Goal: Check status: Check status

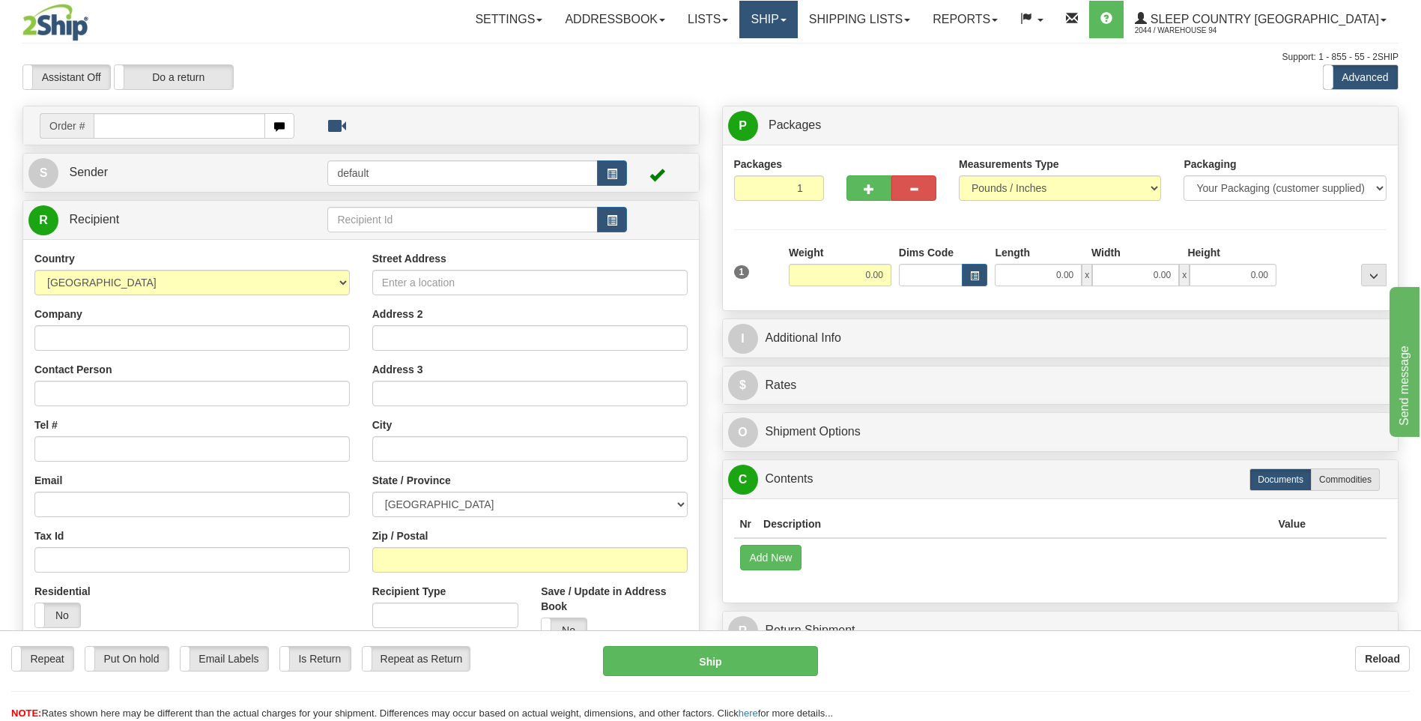
click at [797, 25] on link "Ship" at bounding box center [768, 19] width 58 height 37
click at [782, 75] on span "OnHold / Order Queue" at bounding box center [729, 72] width 106 height 12
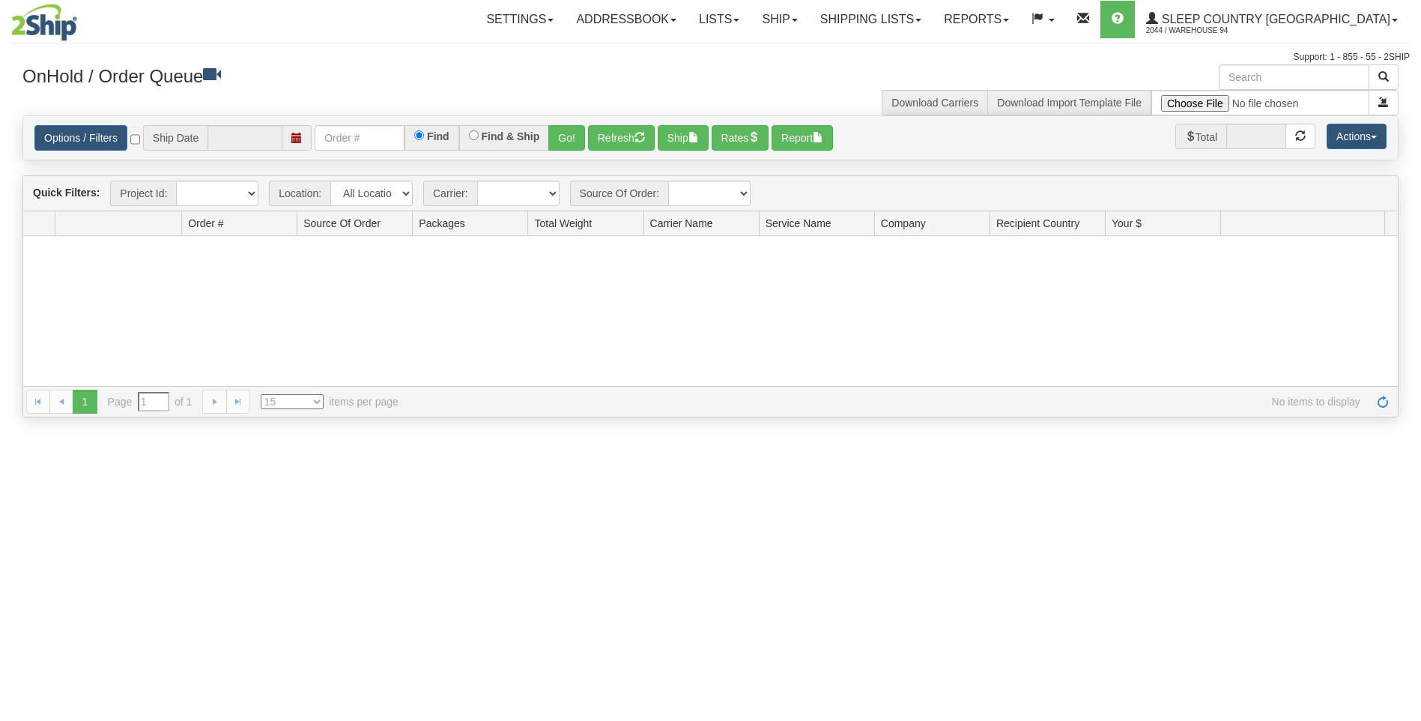
type input "[DATE]"
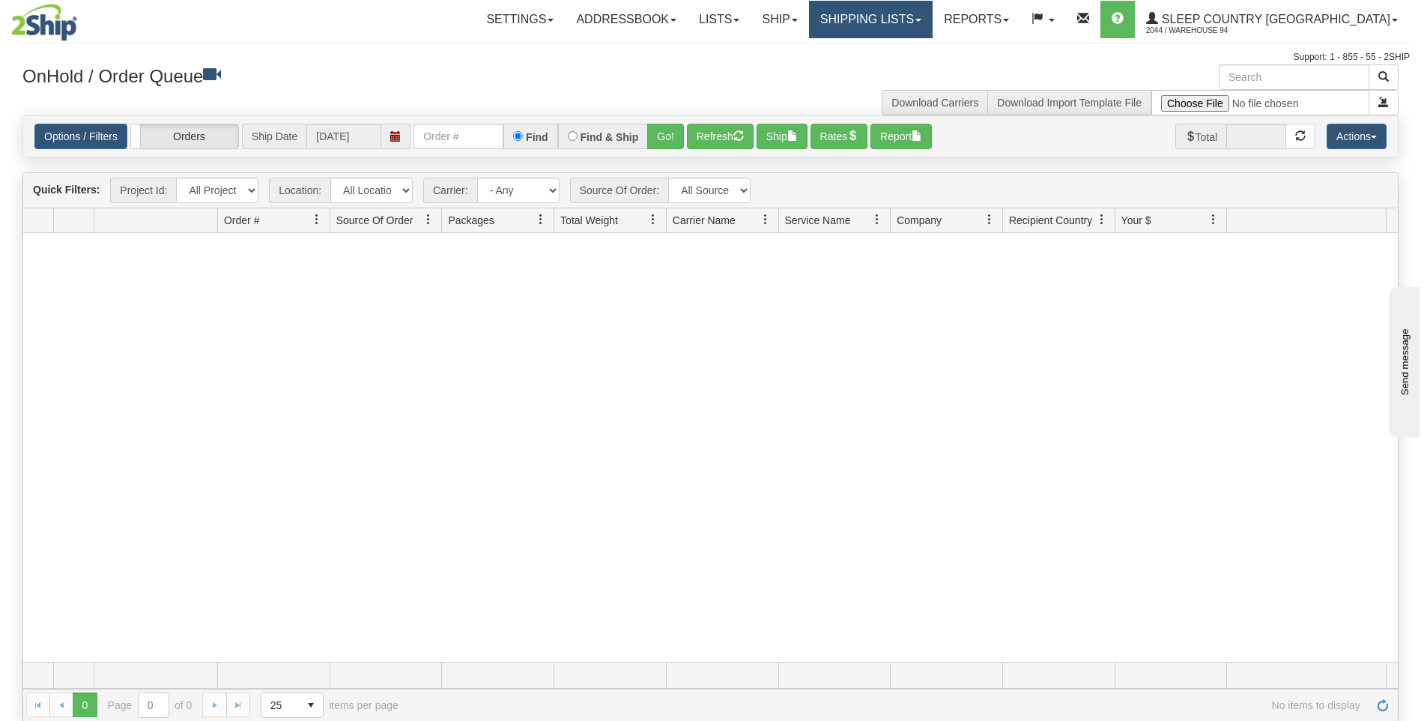
click at [933, 22] on link "Shipping lists" at bounding box center [871, 19] width 124 height 37
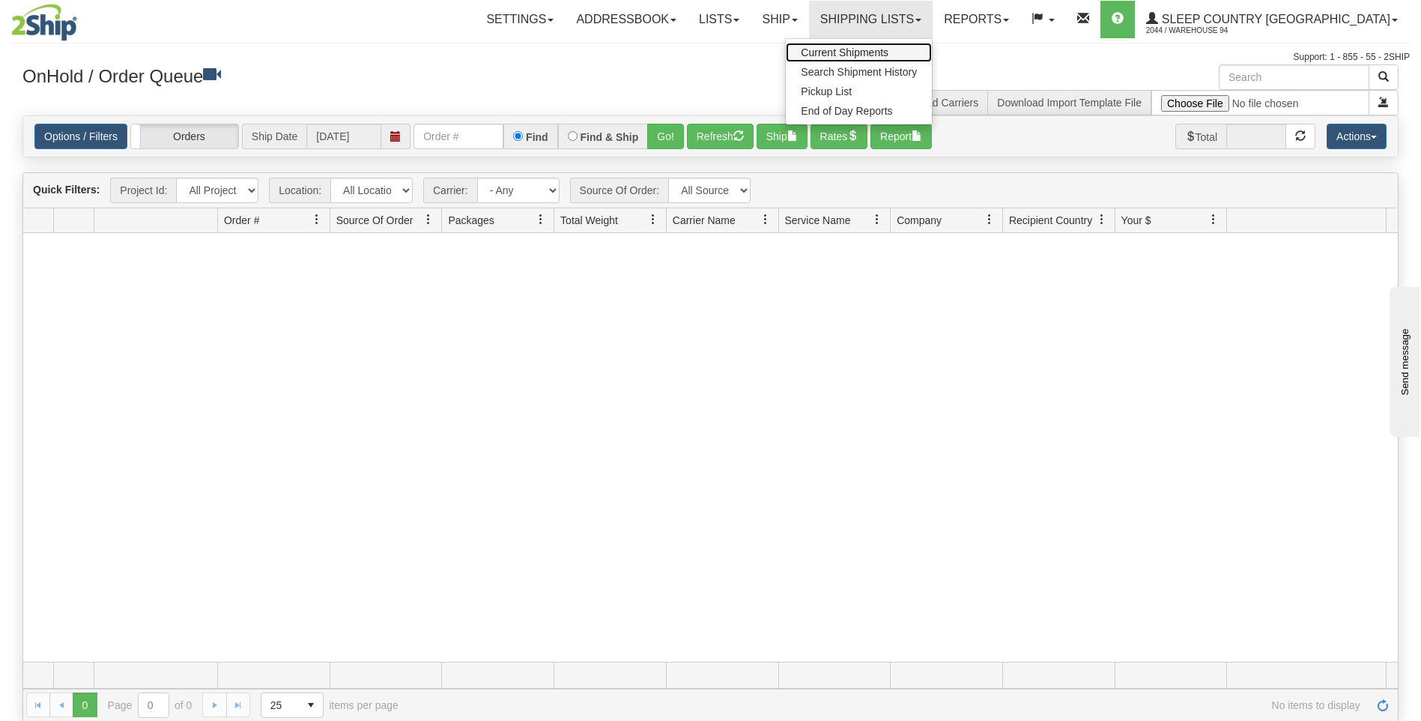
click at [888, 53] on span "Current Shipments" at bounding box center [845, 52] width 88 height 12
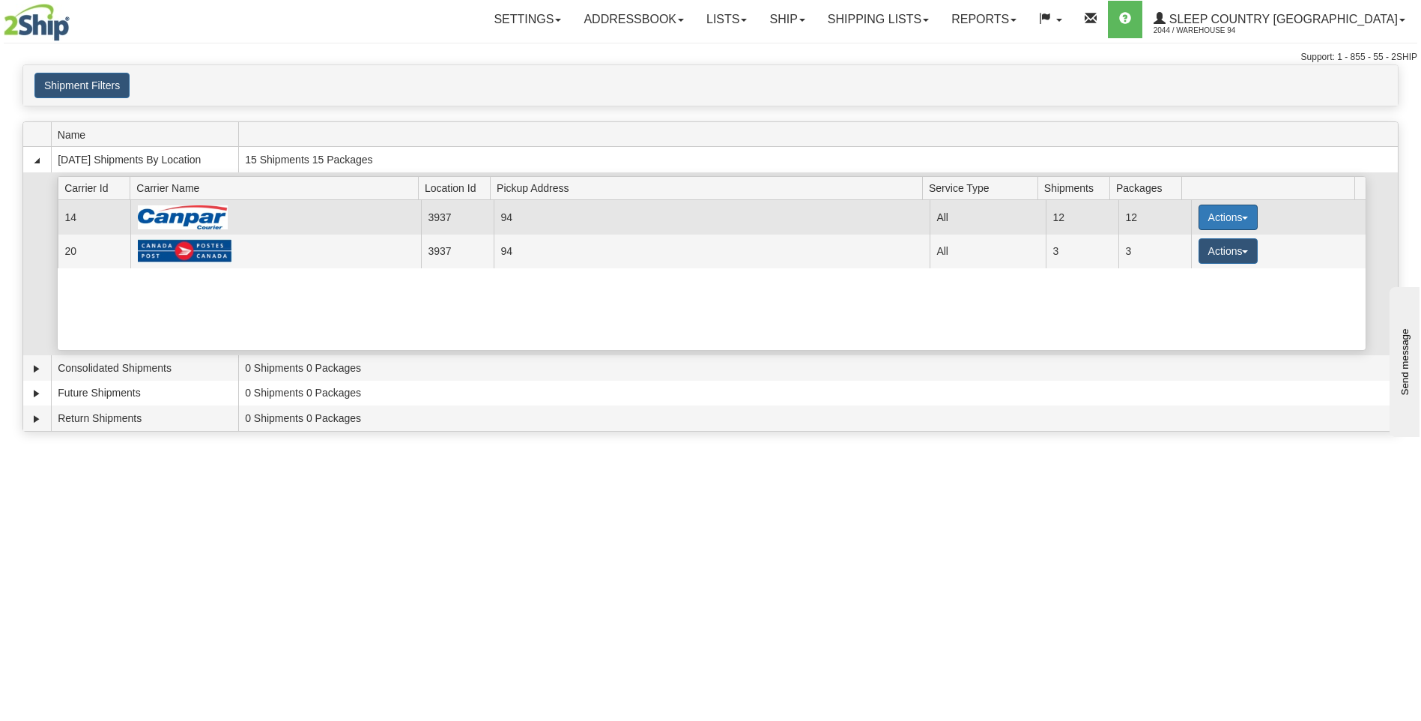
click at [1237, 223] on button "Actions" at bounding box center [1228, 216] width 60 height 25
click at [1192, 249] on span "Details" at bounding box center [1172, 245] width 40 height 10
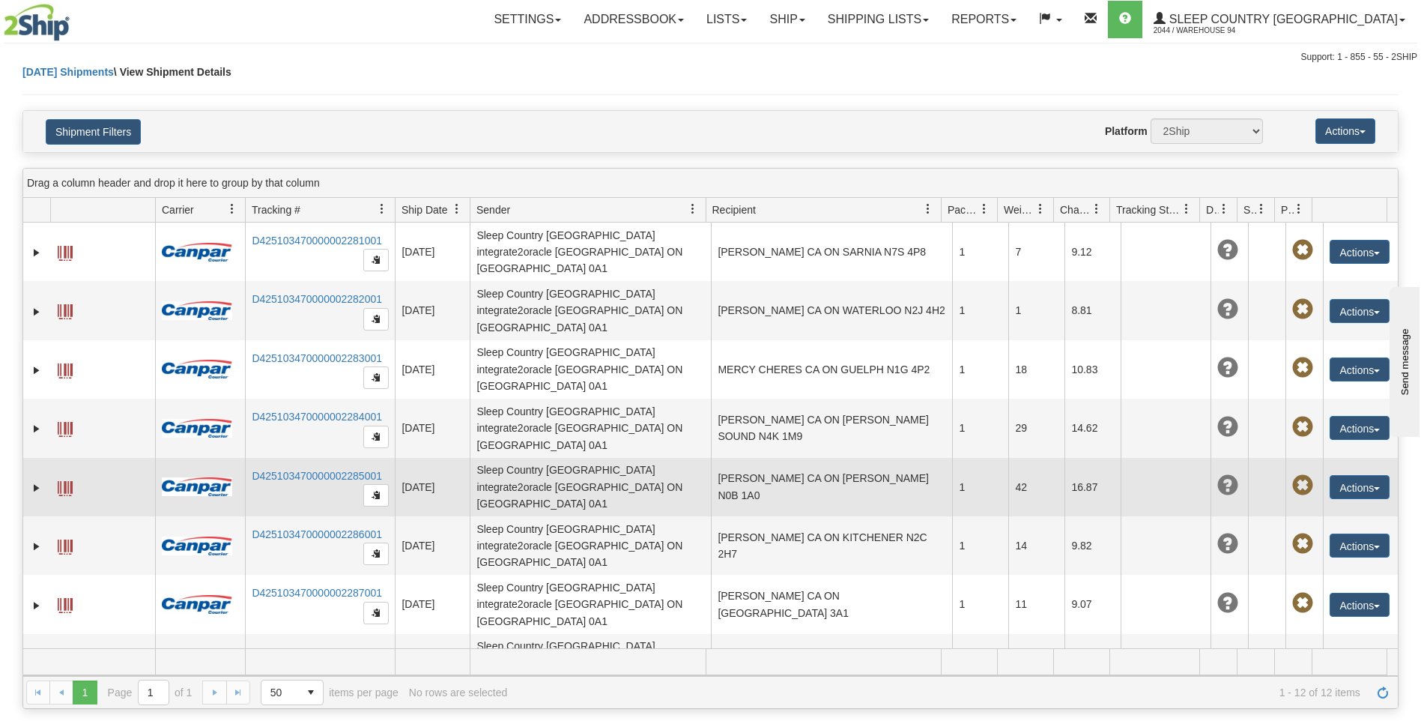
click at [833, 458] on td "JUDY MARTIN CA ON ALMA N0B 1A0" at bounding box center [831, 487] width 241 height 58
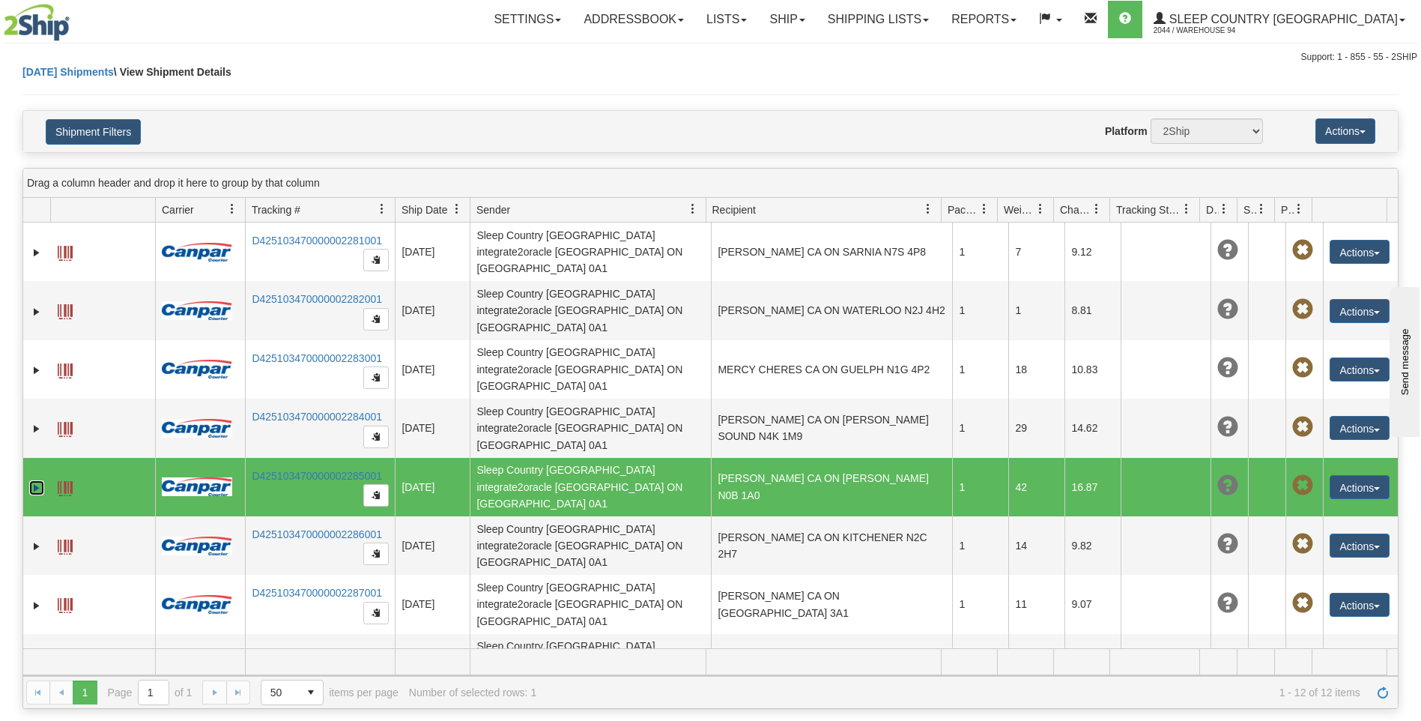
click at [36, 480] on link "Expand" at bounding box center [36, 487] width 15 height 15
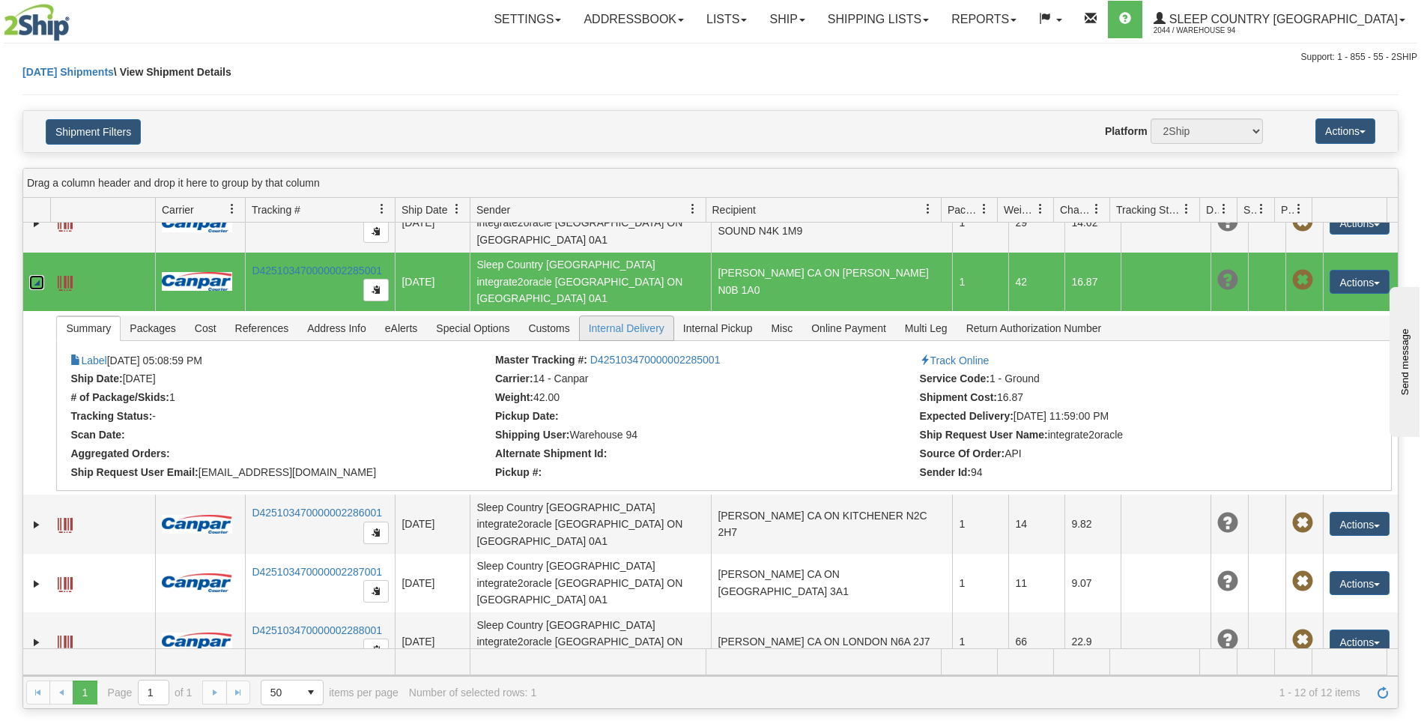
scroll to position [75, 0]
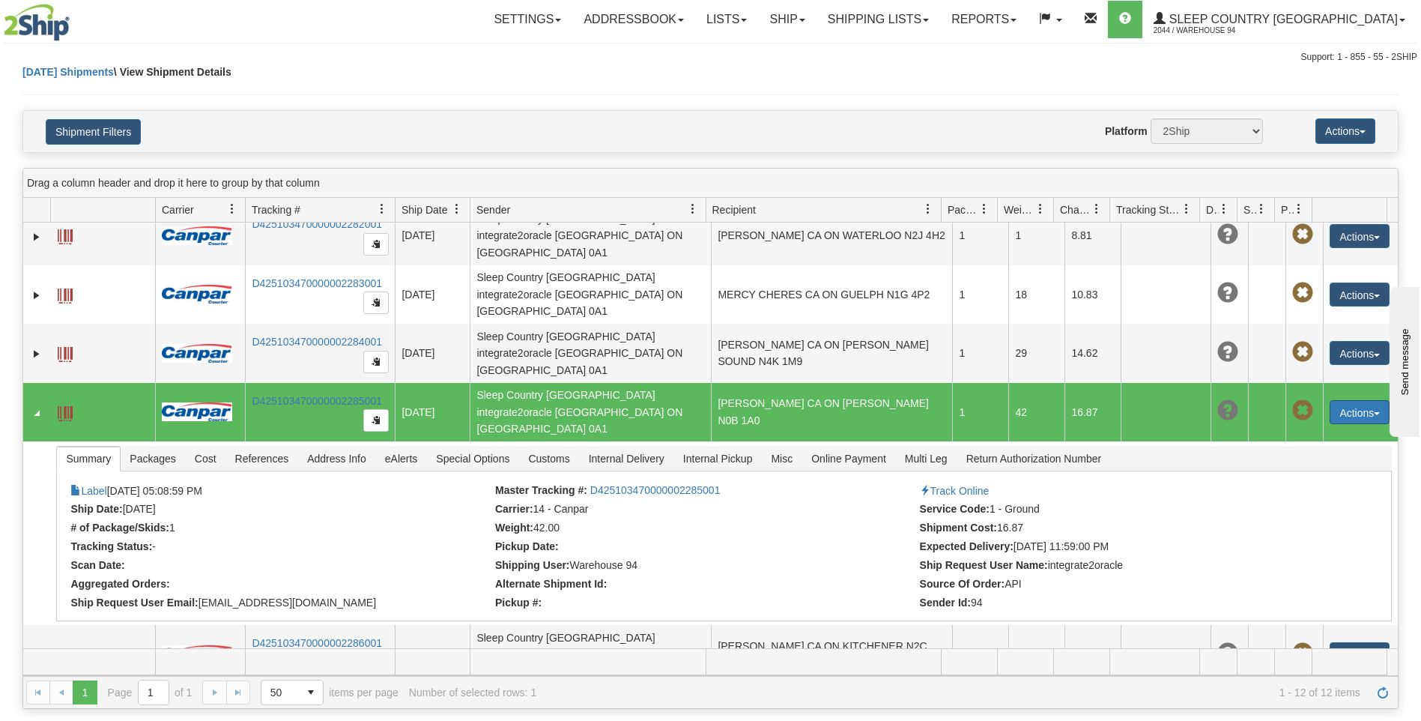
click at [1365, 400] on button "Actions" at bounding box center [1360, 412] width 60 height 24
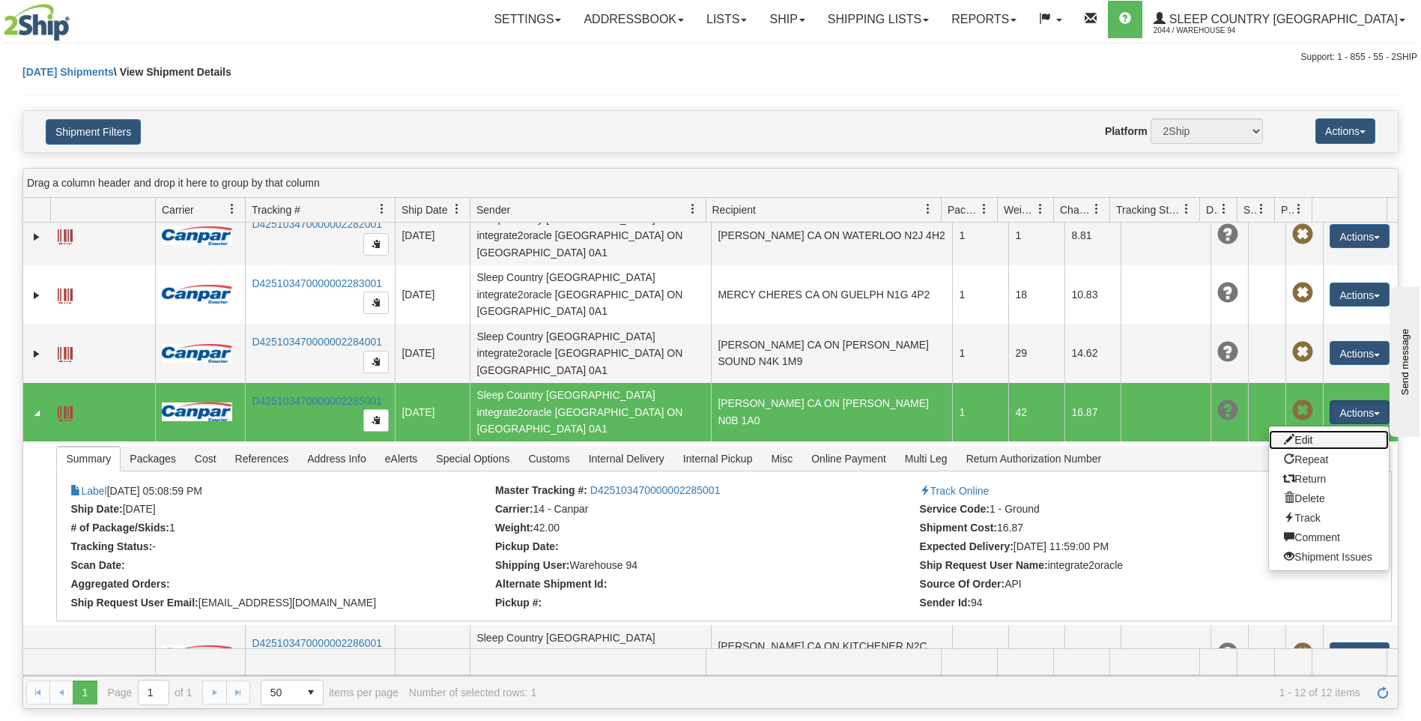
click at [1296, 430] on link "Edit" at bounding box center [1329, 439] width 120 height 19
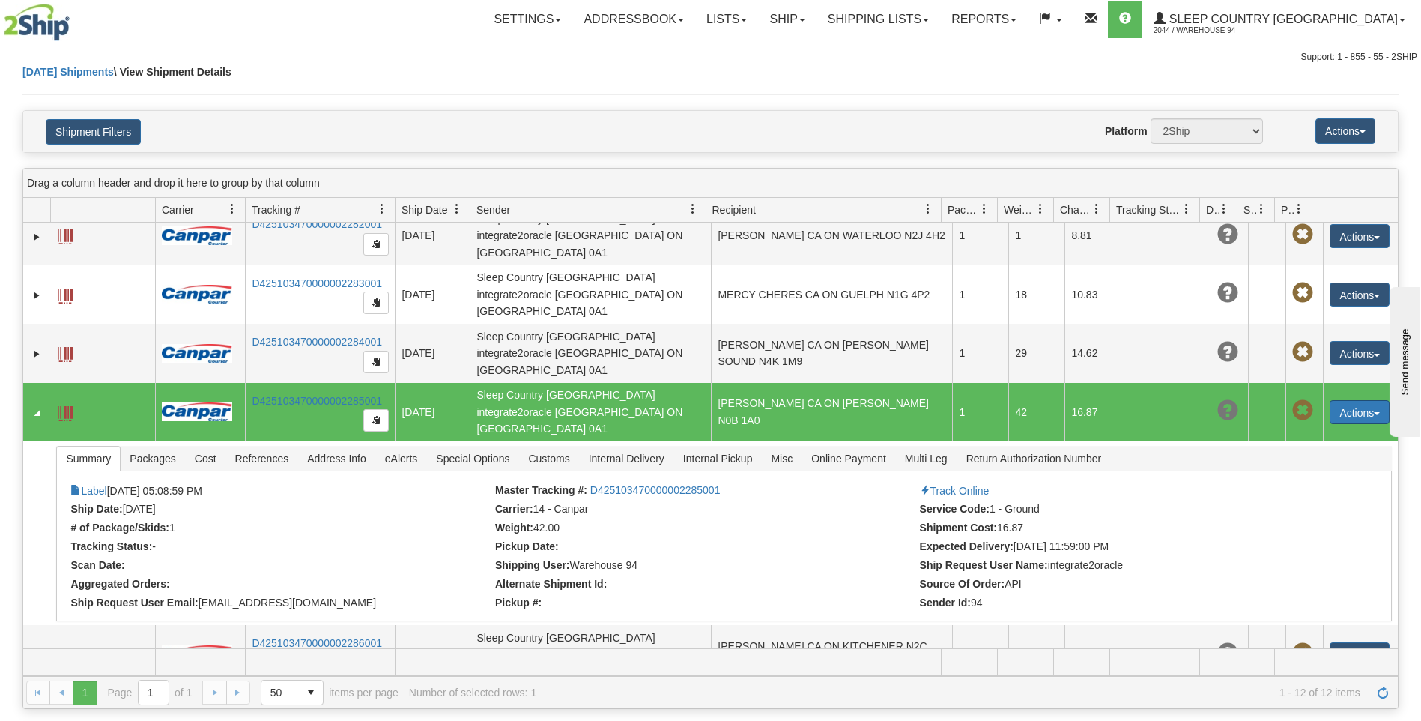
click at [1332, 400] on button "Actions" at bounding box center [1360, 412] width 60 height 24
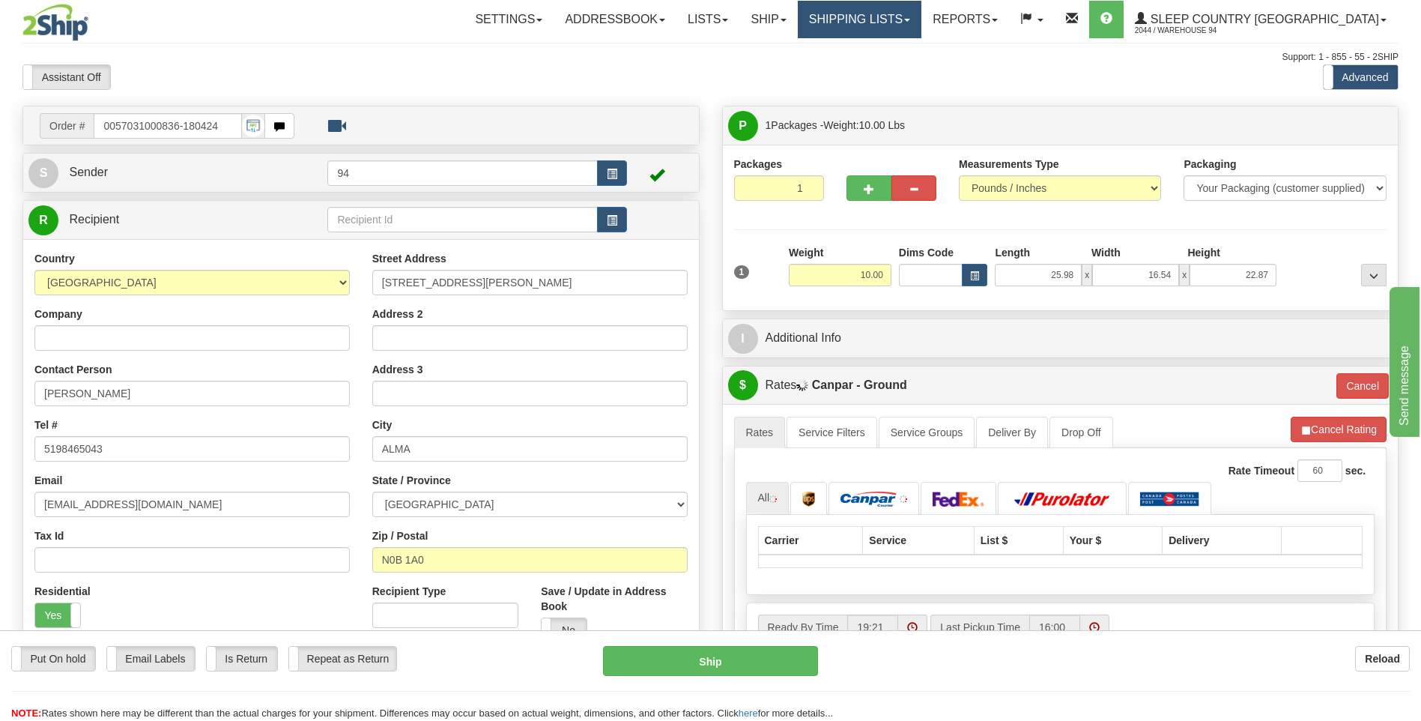
click at [921, 25] on link "Shipping lists" at bounding box center [860, 19] width 124 height 37
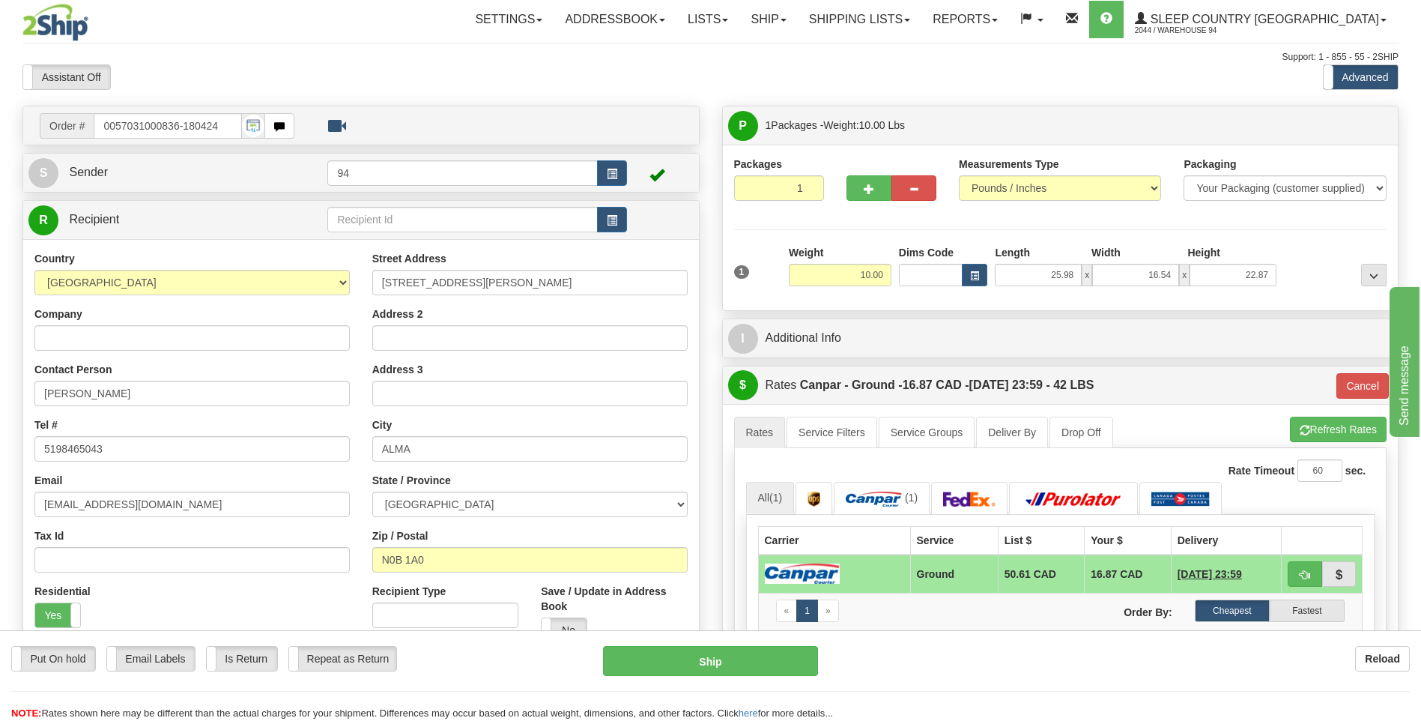
click at [937, 52] on div "Support: 1 - 855 - 55 - 2SHIP" at bounding box center [710, 57] width 1376 height 13
click at [921, 23] on link "Shipping lists" at bounding box center [860, 19] width 124 height 37
click at [877, 51] on span "Current Shipments" at bounding box center [833, 52] width 88 height 12
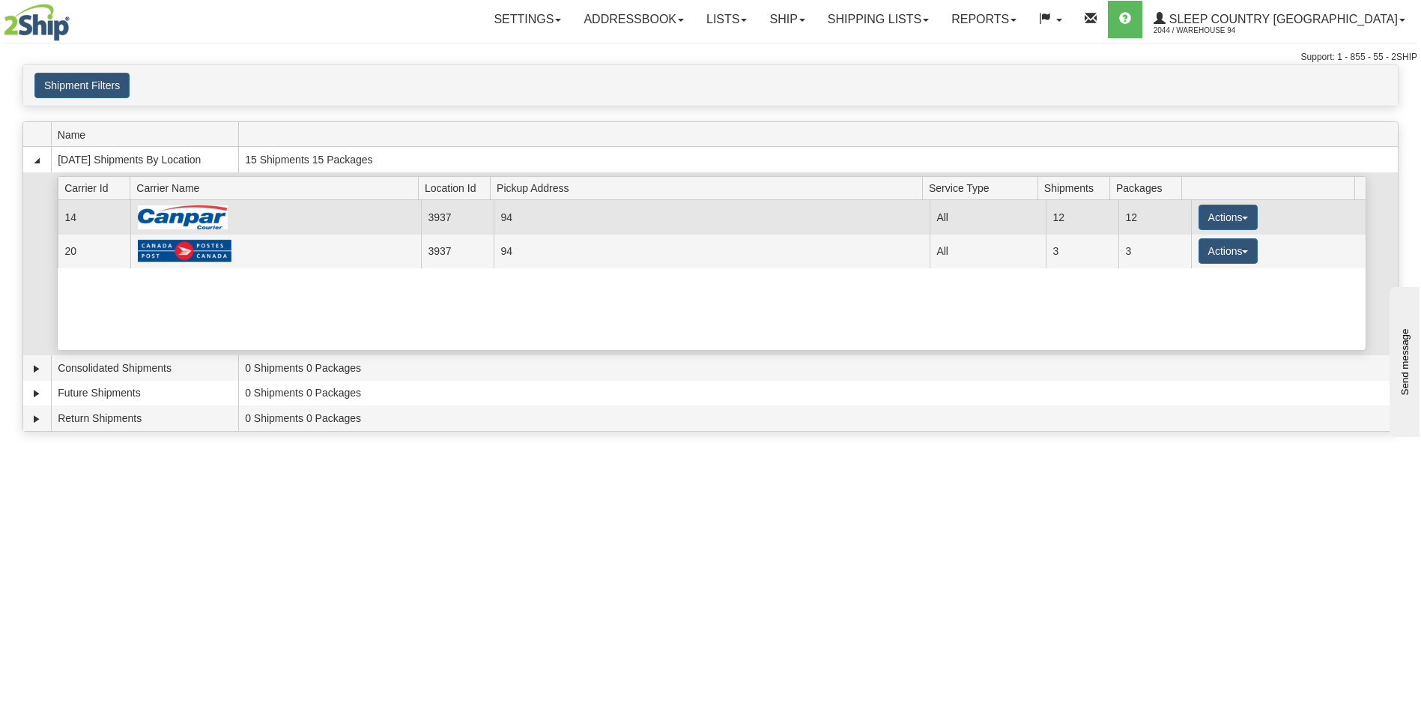
click at [167, 219] on img at bounding box center [183, 217] width 90 height 24
click at [1216, 216] on button "Actions" at bounding box center [1228, 216] width 60 height 25
click at [1183, 244] on span "Details" at bounding box center [1172, 245] width 40 height 10
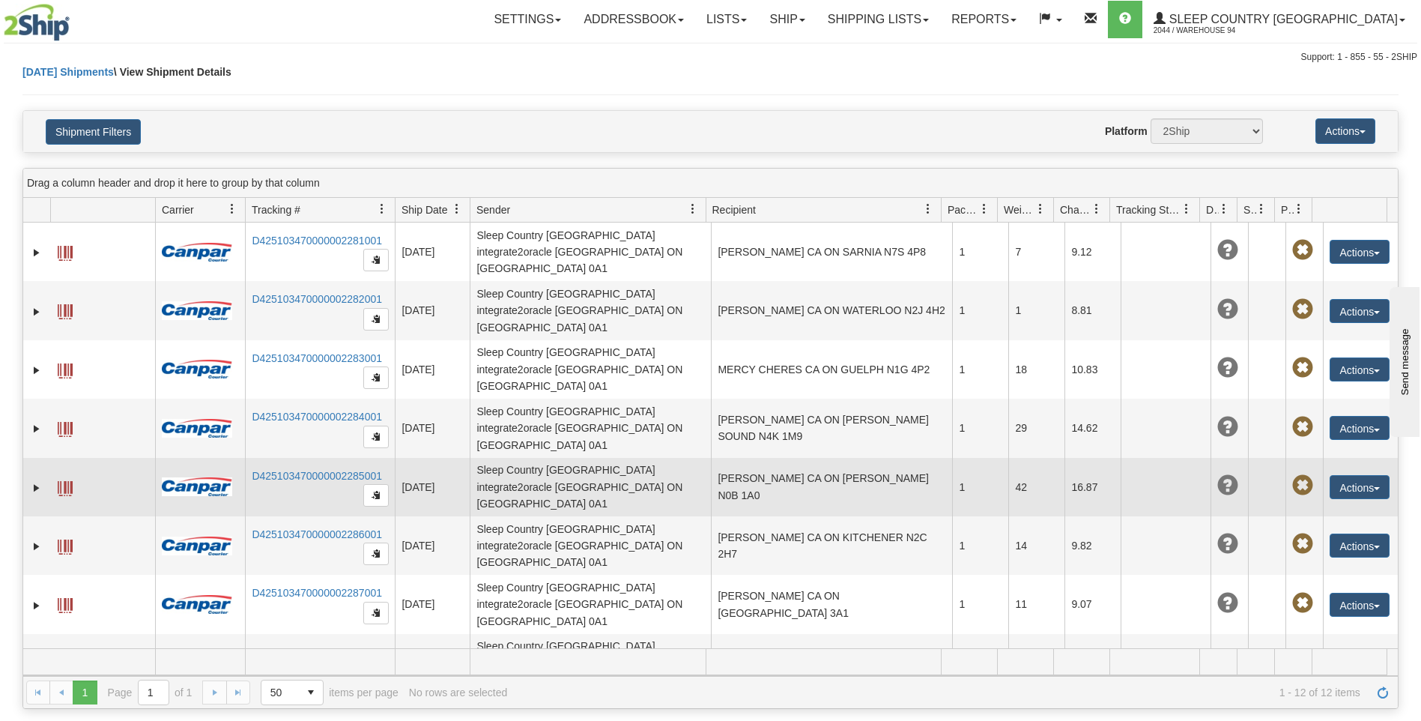
click at [769, 458] on td "[PERSON_NAME] CA ON [PERSON_NAME] N0B 1A0" at bounding box center [831, 487] width 241 height 58
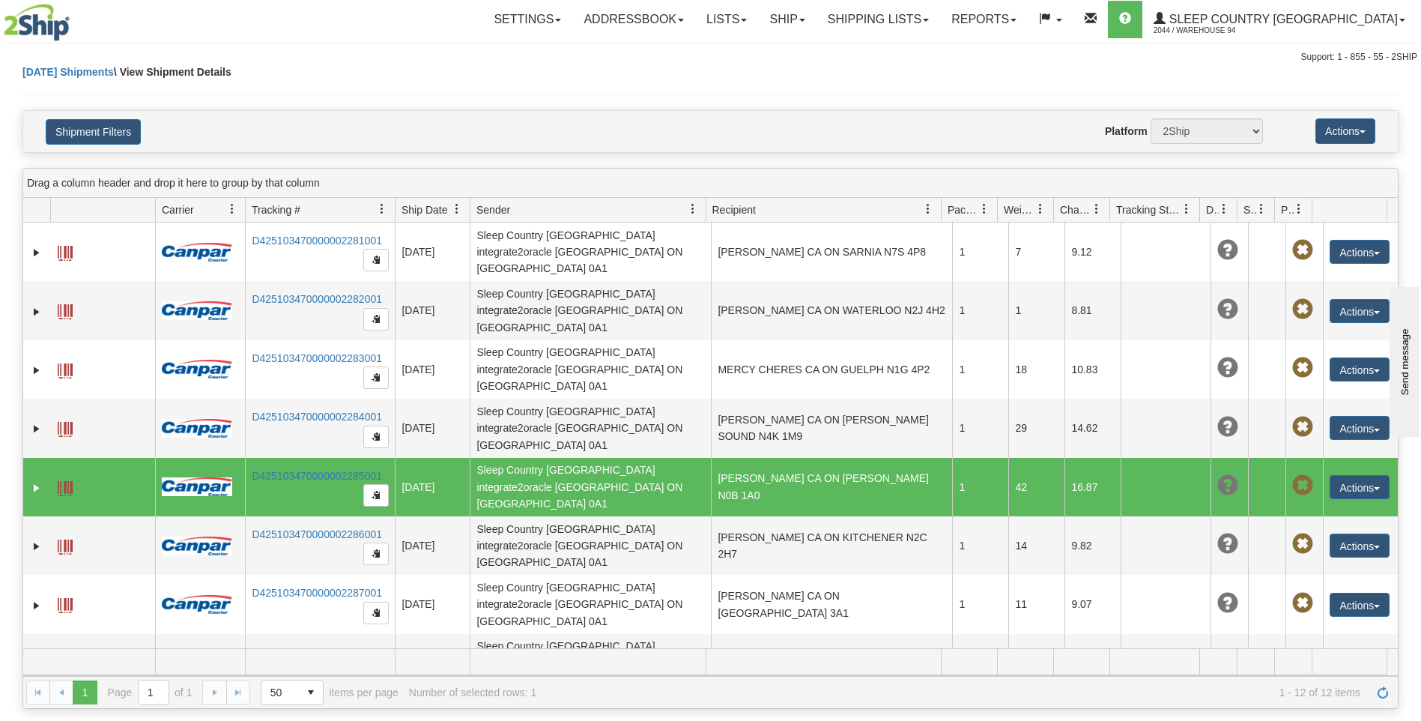
click at [55, 458] on td at bounding box center [102, 487] width 105 height 58
click at [64, 481] on span at bounding box center [65, 488] width 15 height 15
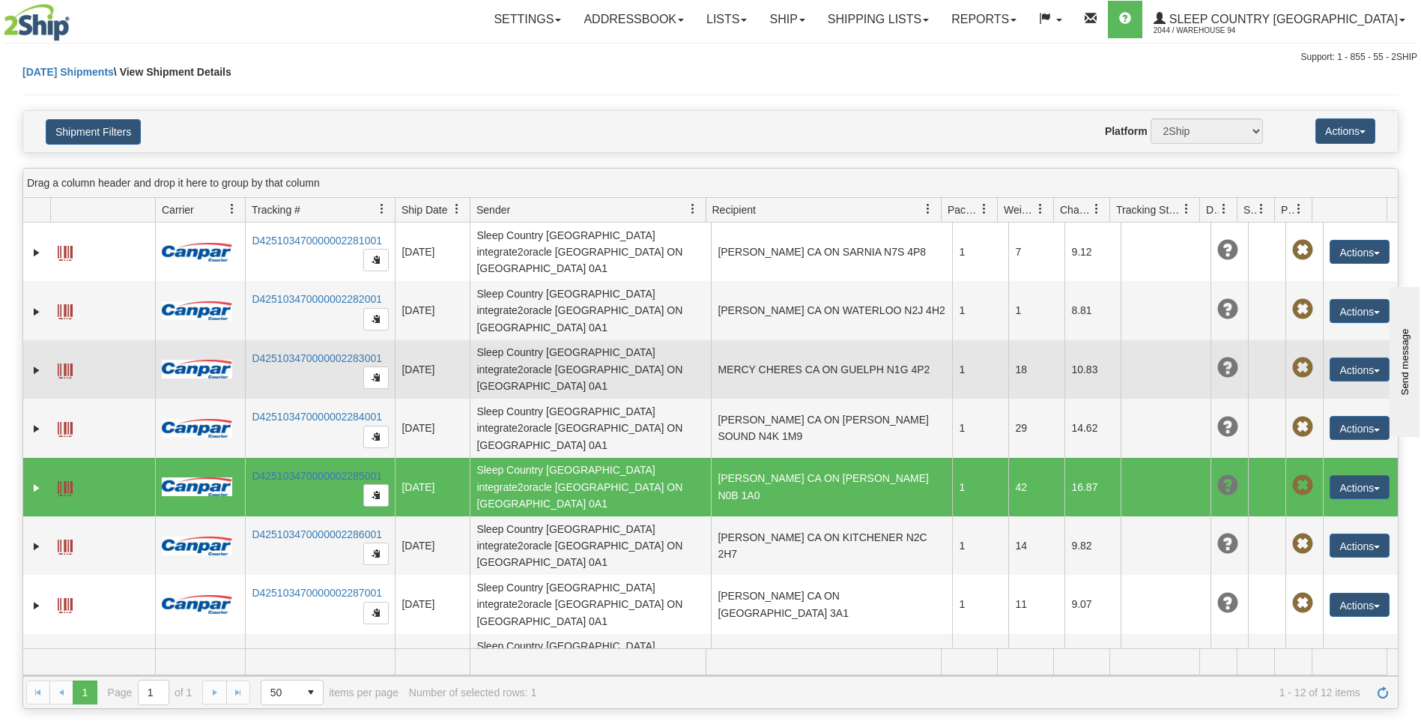
click at [782, 353] on td "MERCY CHERES CA ON GUELPH N1G 4P2" at bounding box center [831, 369] width 241 height 58
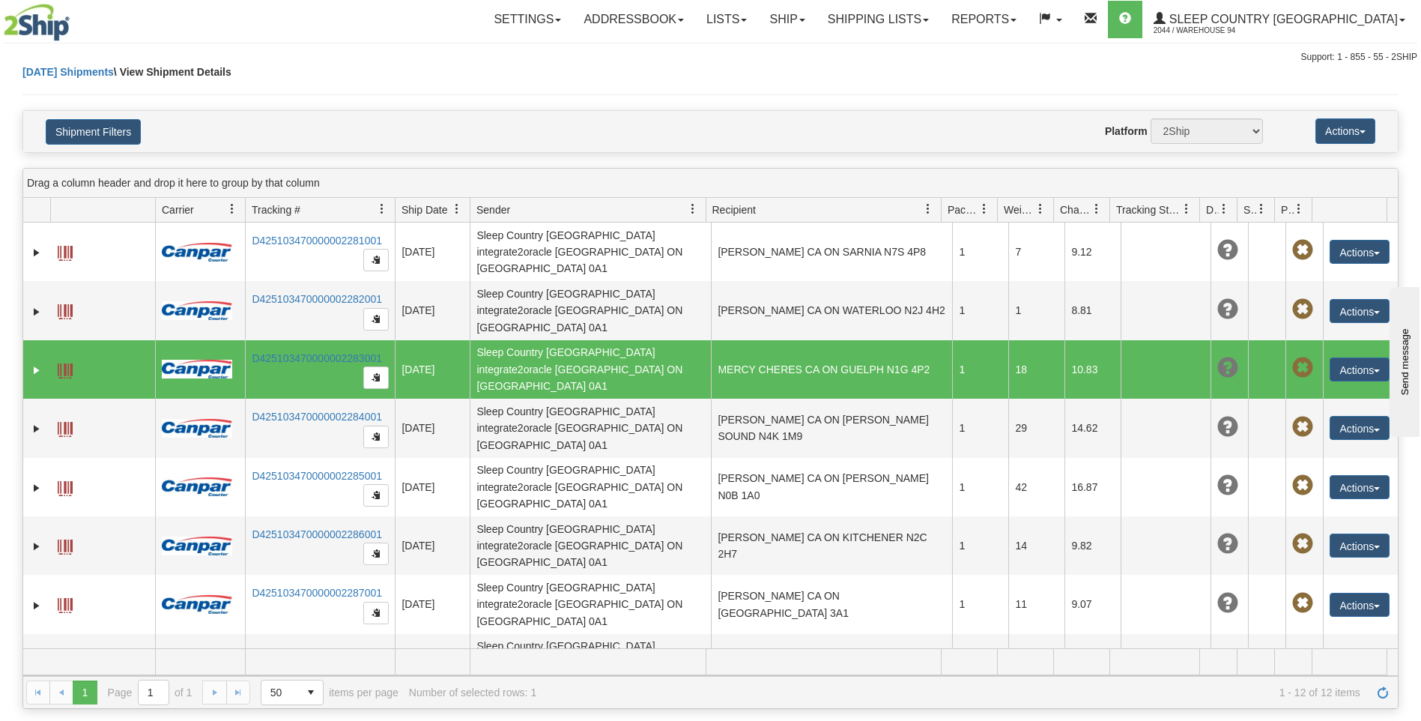
click at [64, 363] on span at bounding box center [65, 370] width 15 height 15
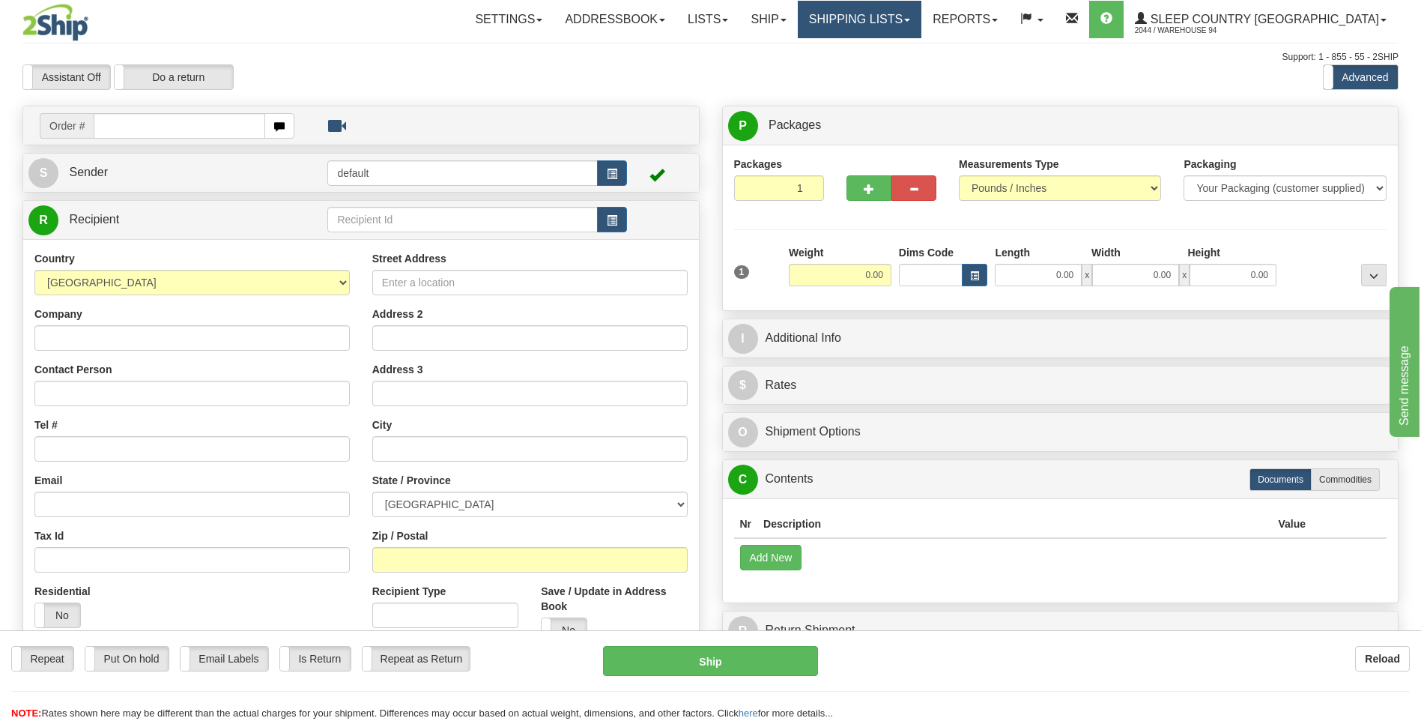
click at [921, 10] on link "Shipping lists" at bounding box center [860, 19] width 124 height 37
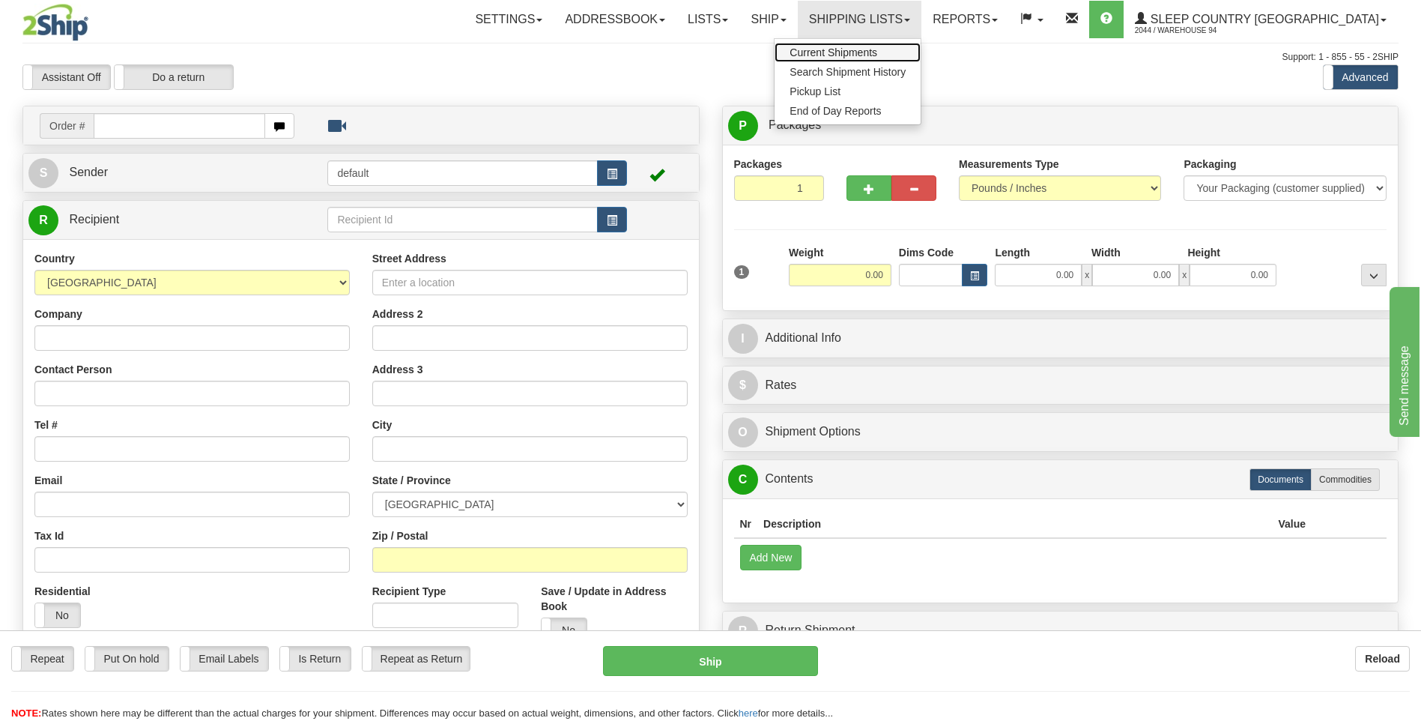
click at [877, 50] on span "Current Shipments" at bounding box center [833, 52] width 88 height 12
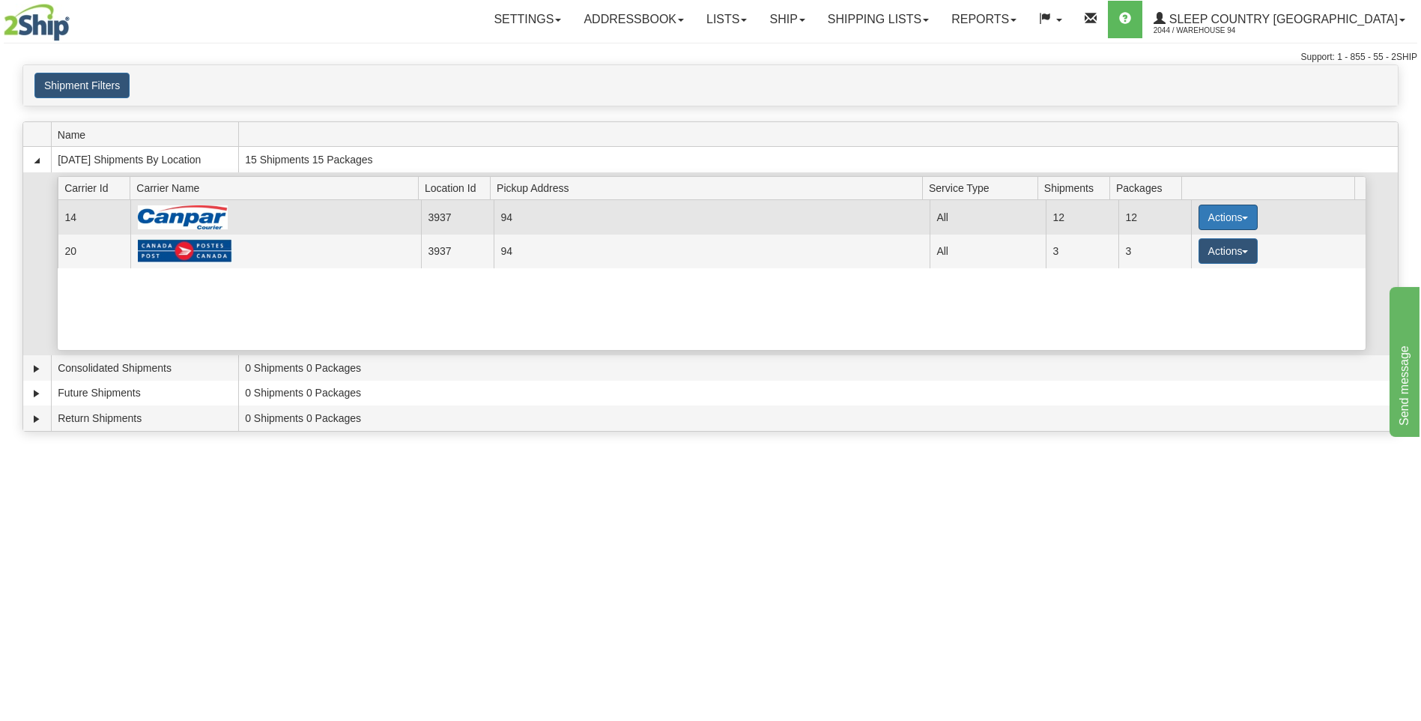
click at [1202, 212] on button "Actions" at bounding box center [1228, 216] width 60 height 25
click at [1191, 243] on span "Details" at bounding box center [1172, 245] width 40 height 10
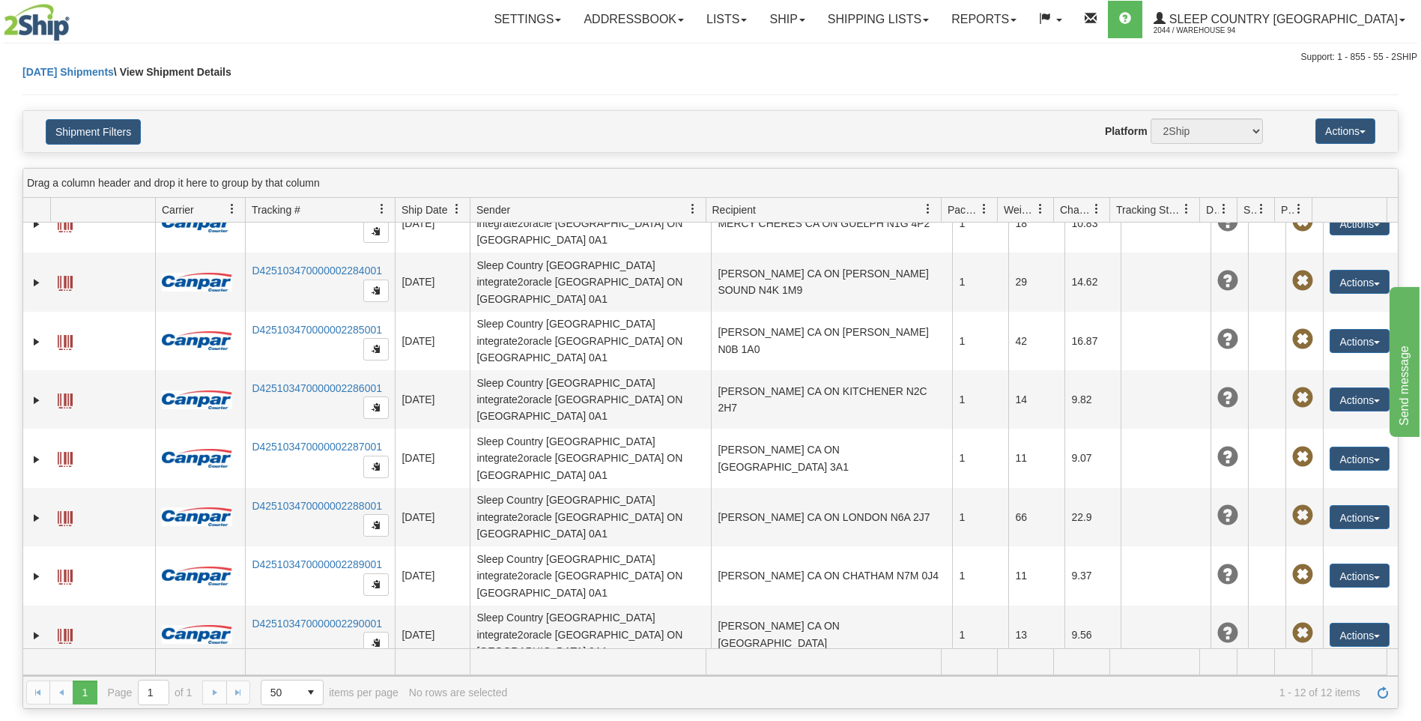
click at [71, 687] on span at bounding box center [65, 694] width 15 height 15
click at [32, 686] on link "Expand" at bounding box center [36, 693] width 15 height 15
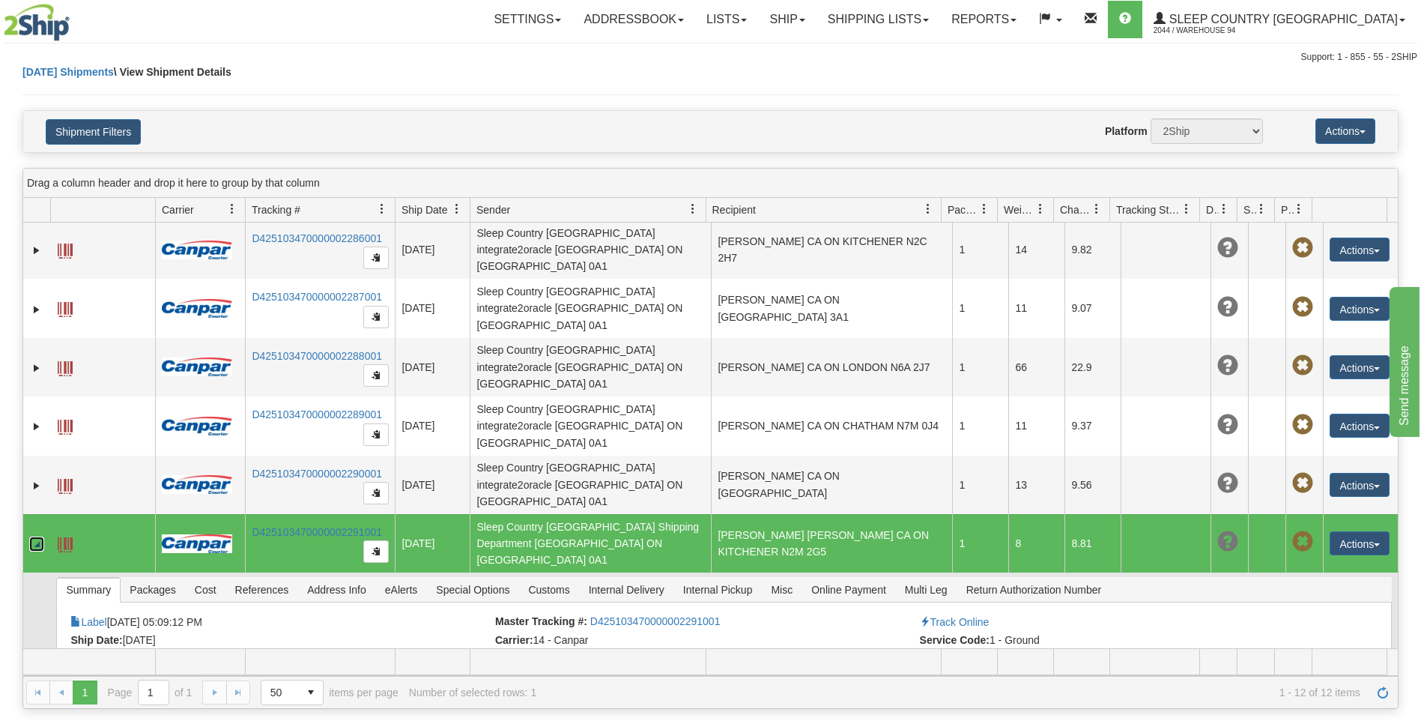
scroll to position [330, 0]
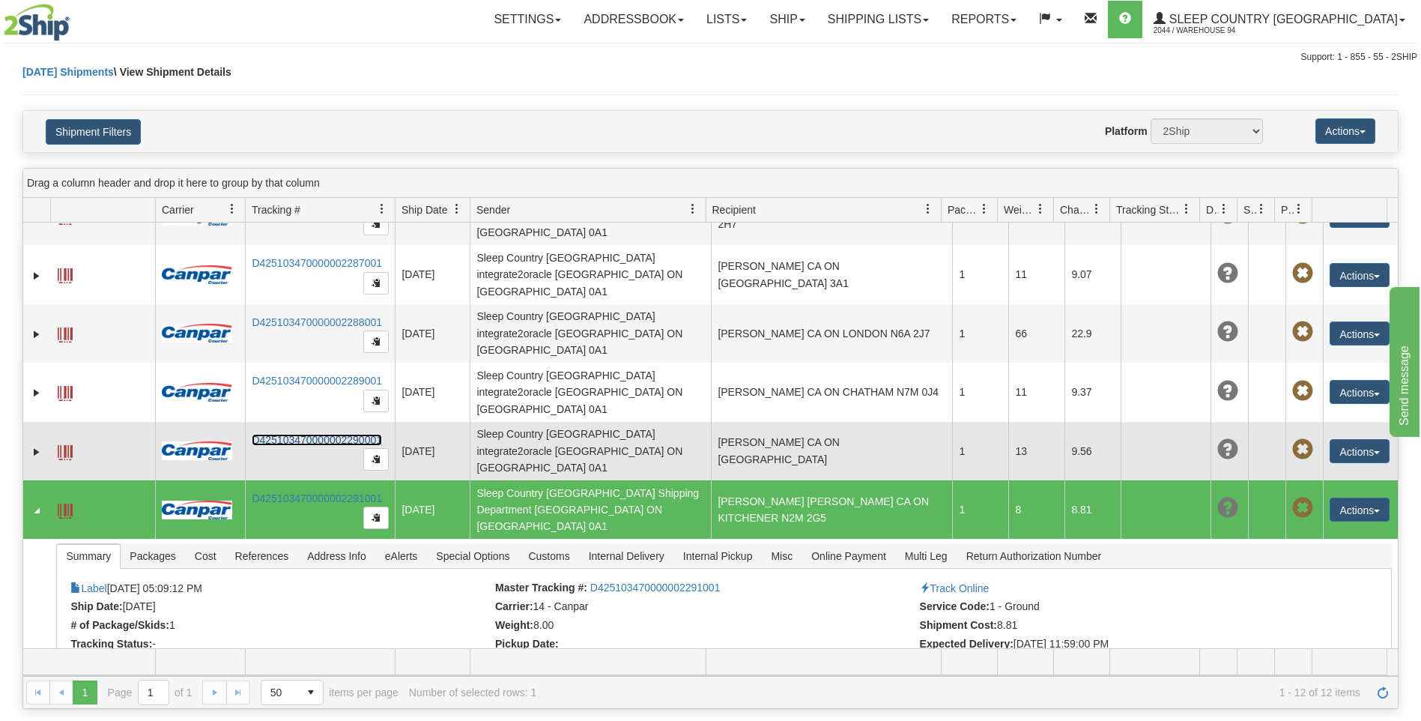
click at [282, 434] on link "D425103470000002290001" at bounding box center [317, 440] width 130 height 12
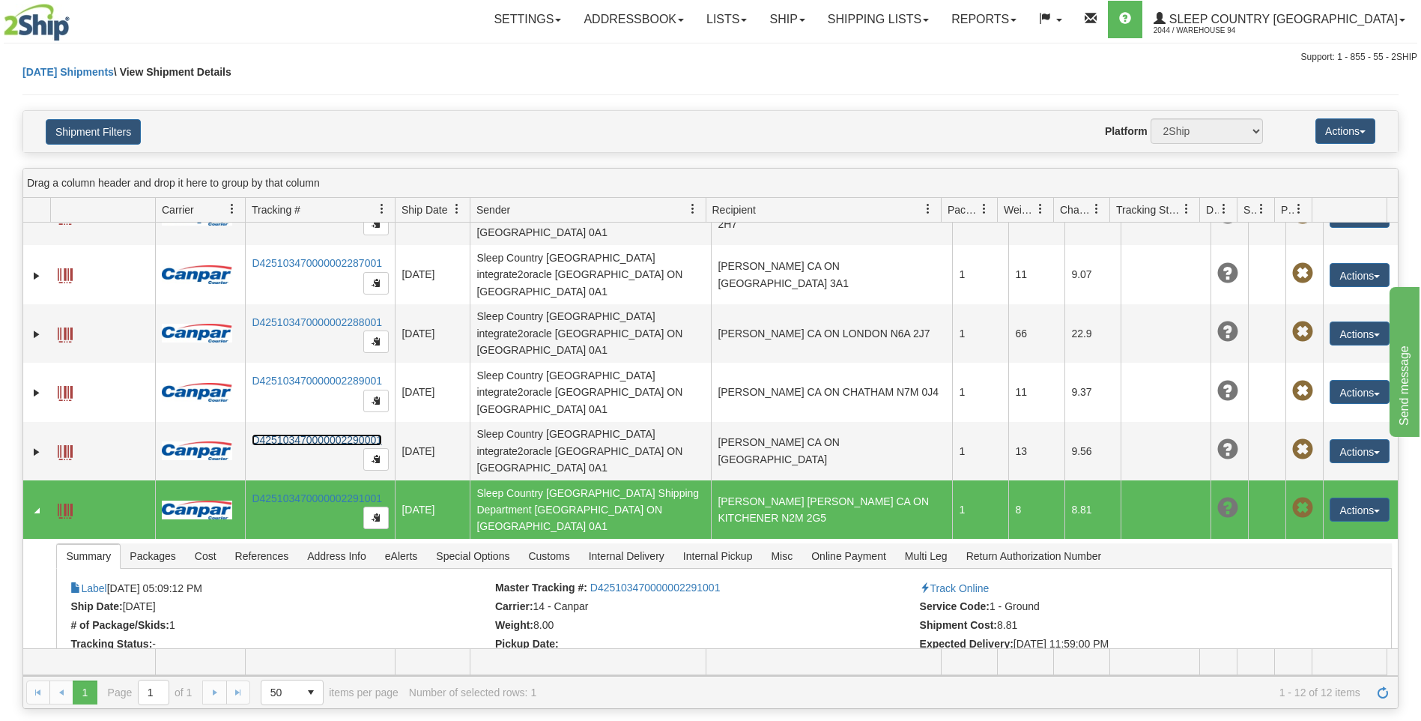
click at [70, 503] on span at bounding box center [65, 510] width 15 height 15
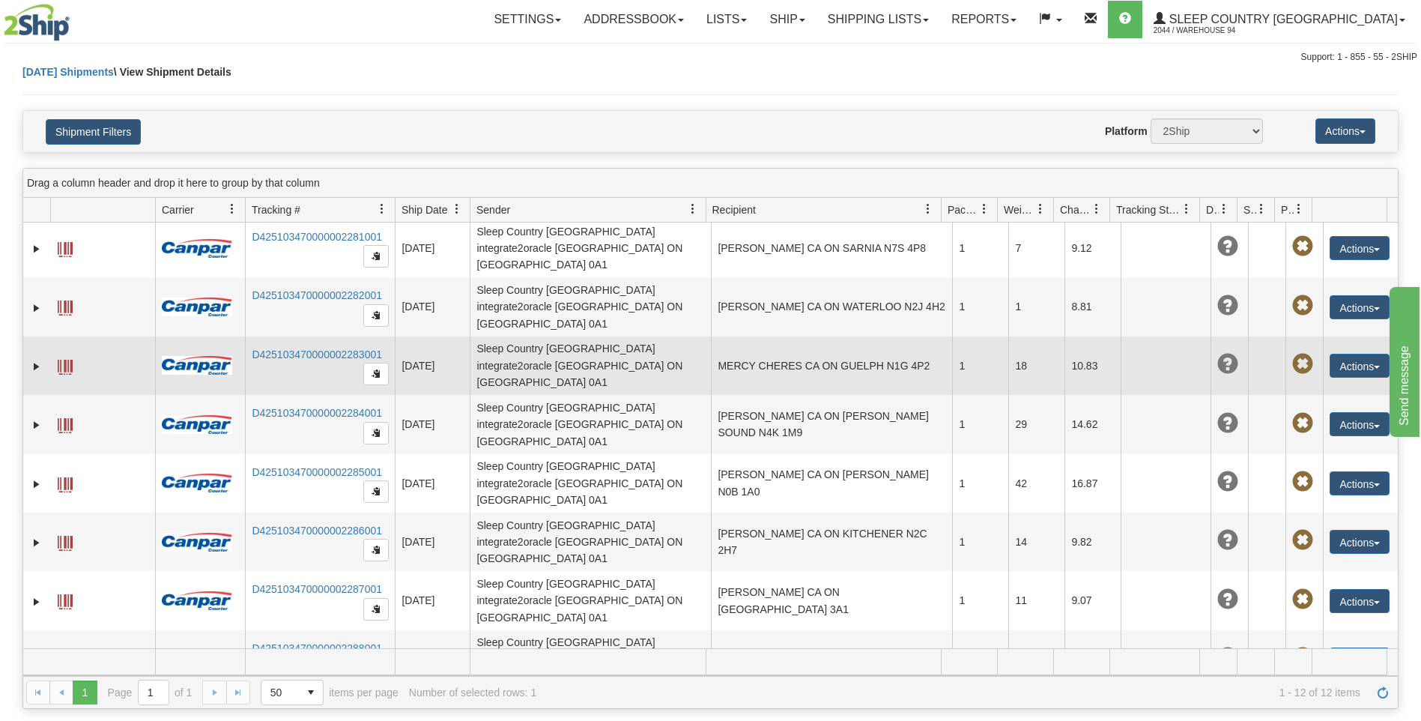
scroll to position [0, 0]
